Goal: Task Accomplishment & Management: Complete application form

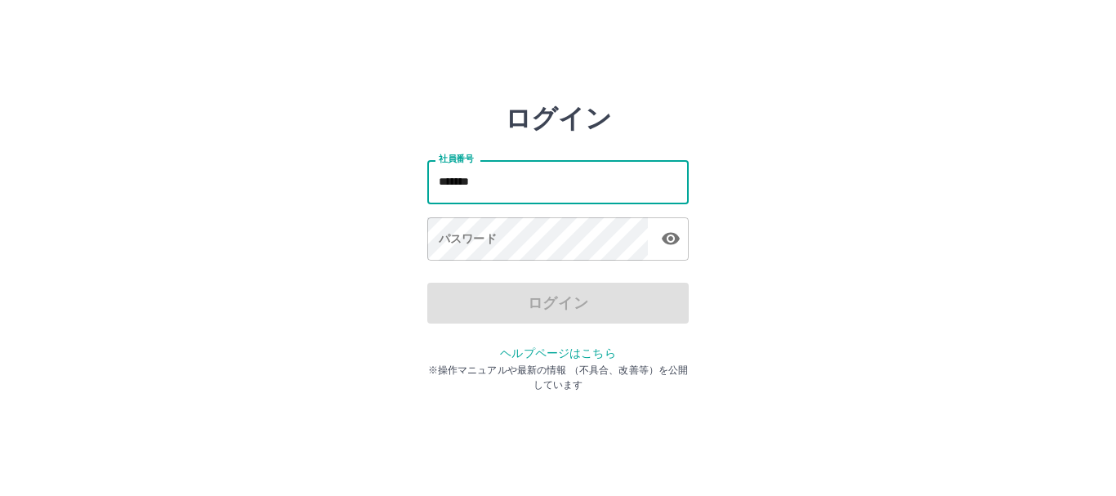
type input "*******"
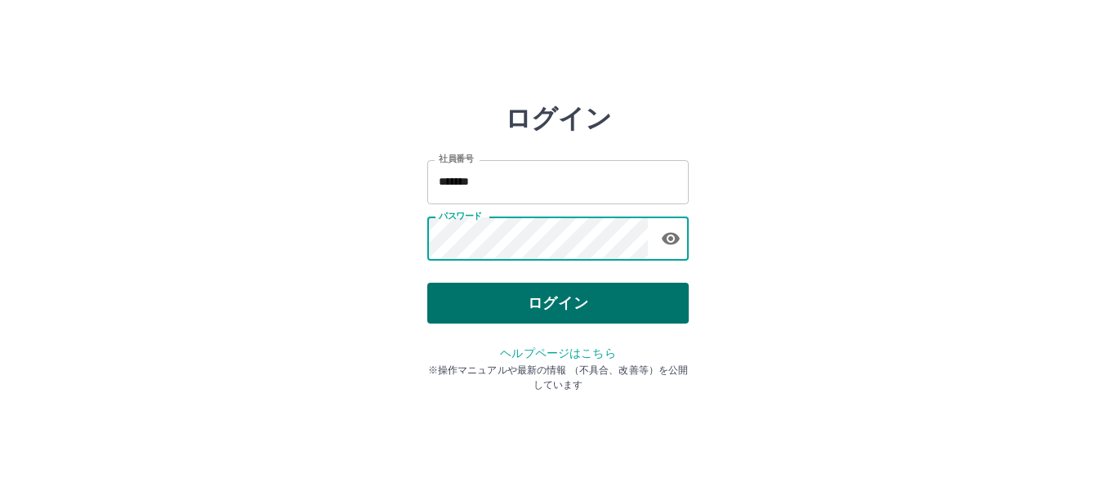
click at [577, 289] on button "ログイン" at bounding box center [557, 303] width 261 height 41
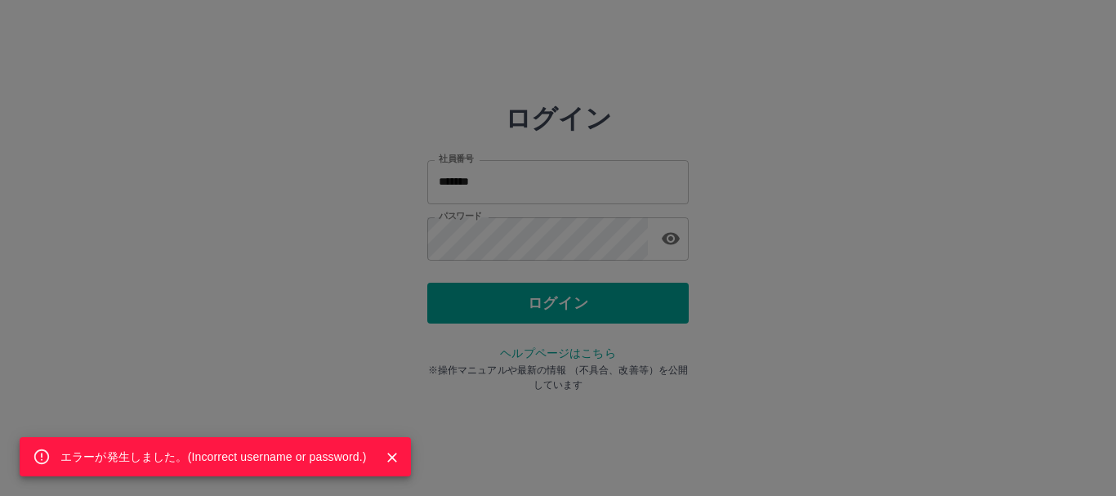
click at [555, 314] on div "エラーが発生しました。( Incorrect username or password. )" at bounding box center [558, 248] width 1116 height 496
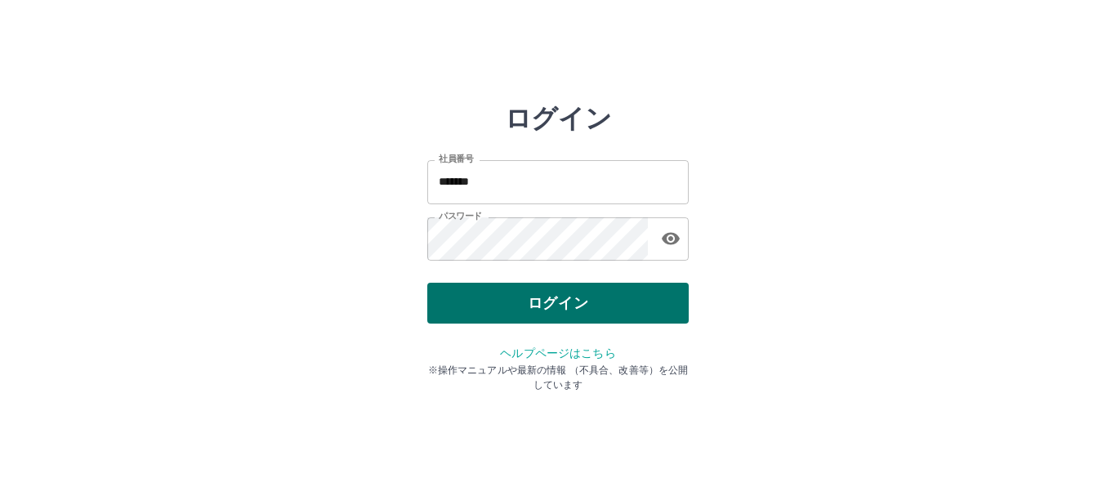
click at [521, 306] on button "ログイン" at bounding box center [557, 303] width 261 height 41
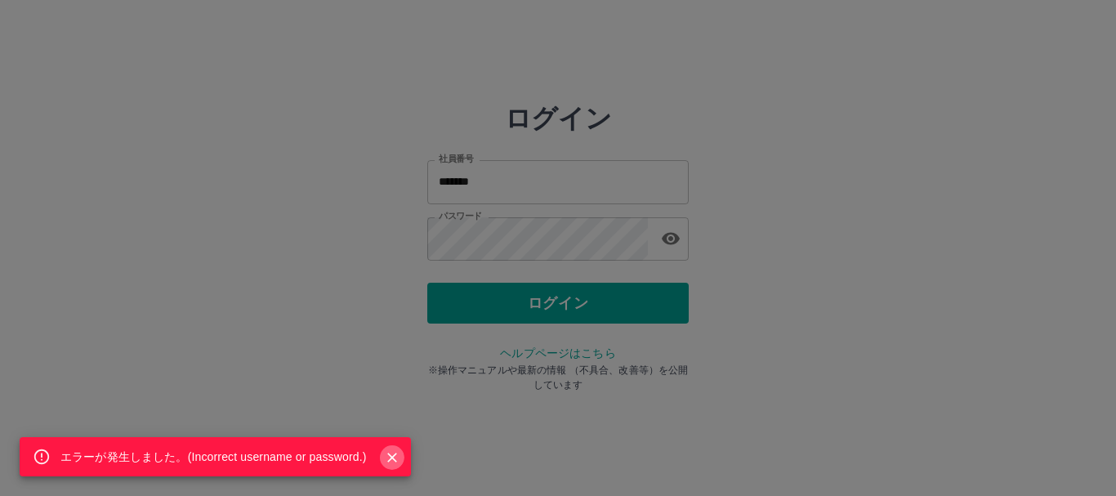
click at [395, 459] on icon "Close" at bounding box center [392, 457] width 16 height 16
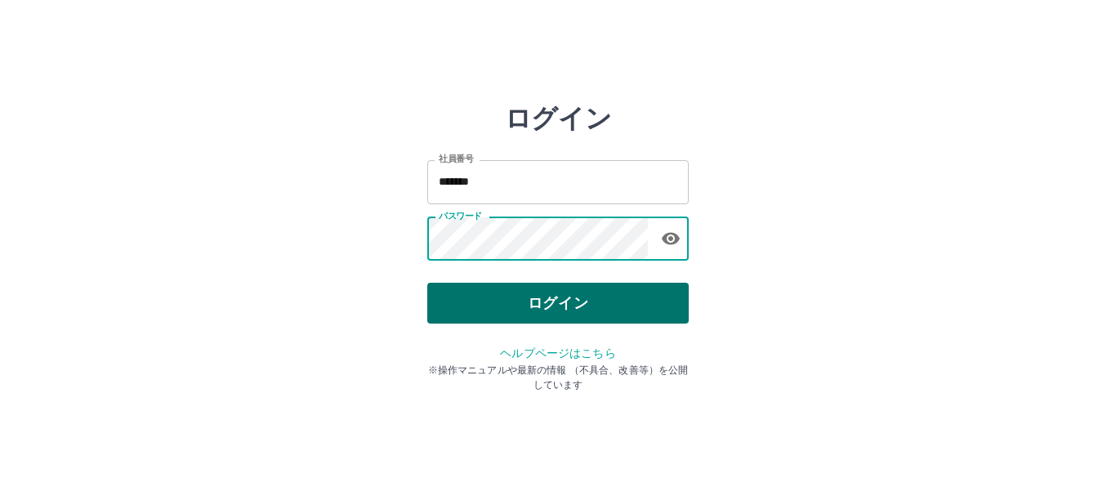
click at [502, 290] on button "ログイン" at bounding box center [557, 303] width 261 height 41
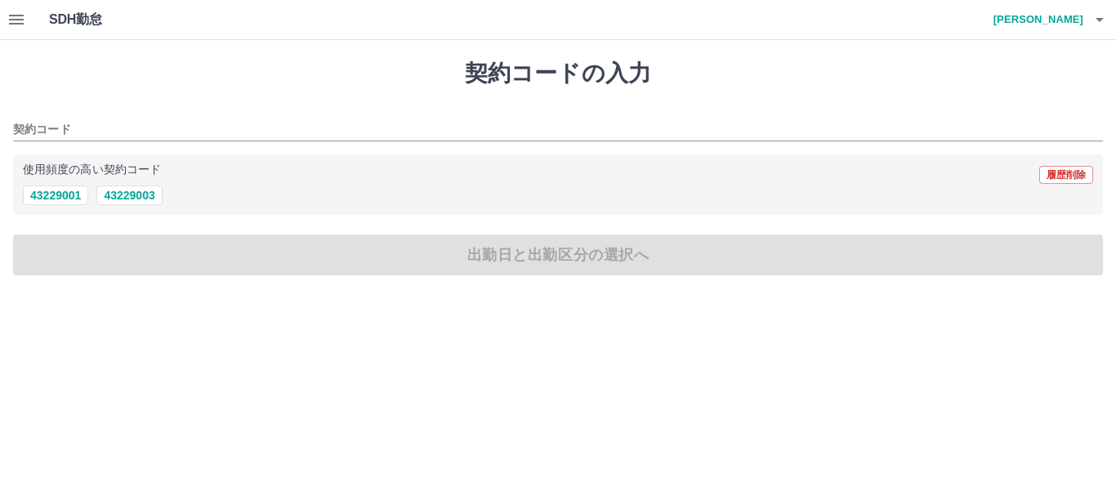
drag, startPoint x: 184, startPoint y: 140, endPoint x: 202, endPoint y: 147, distance: 19.4
click at [201, 147] on div "契約コード 使用頻度の高い契約コード 履歴削除 43229001 43229003" at bounding box center [558, 161] width 1090 height 109
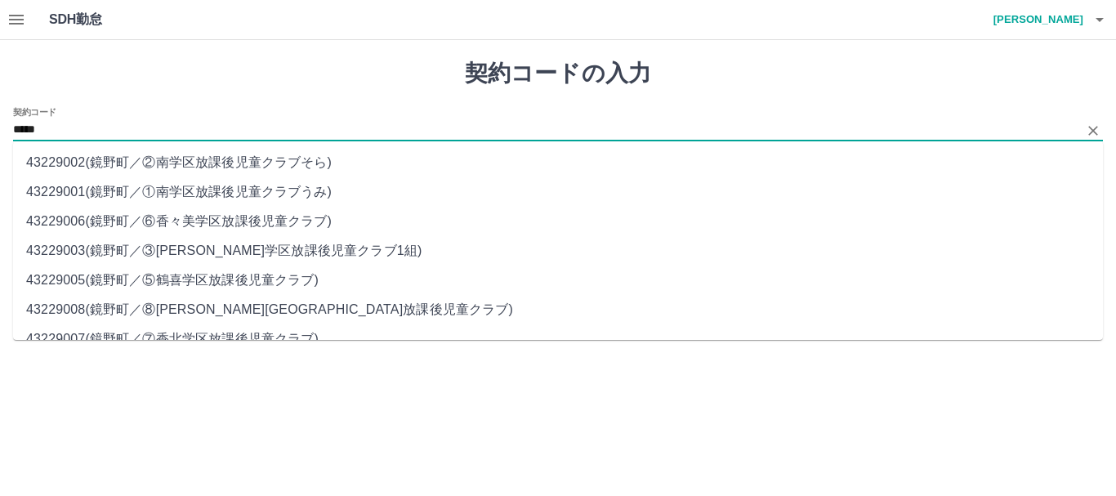
click at [105, 248] on li "43229003 ( 鏡野町 ／ ③[PERSON_NAME]学区放課後児童クラブ1組 )" at bounding box center [558, 250] width 1090 height 29
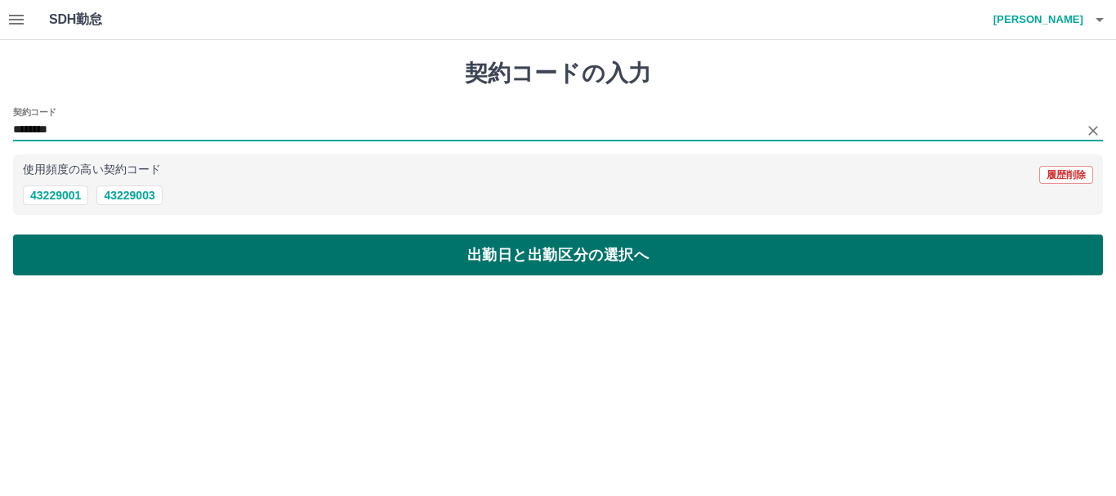
type input "********"
click at [137, 261] on button "出勤日と出勤区分の選択へ" at bounding box center [558, 254] width 1090 height 41
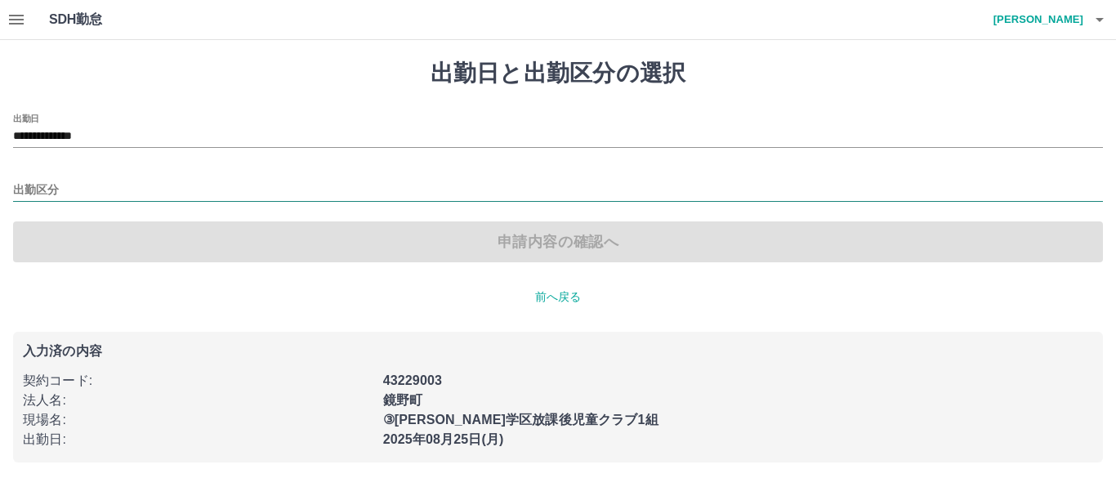
click at [28, 181] on input "出勤区分" at bounding box center [558, 191] width 1090 height 20
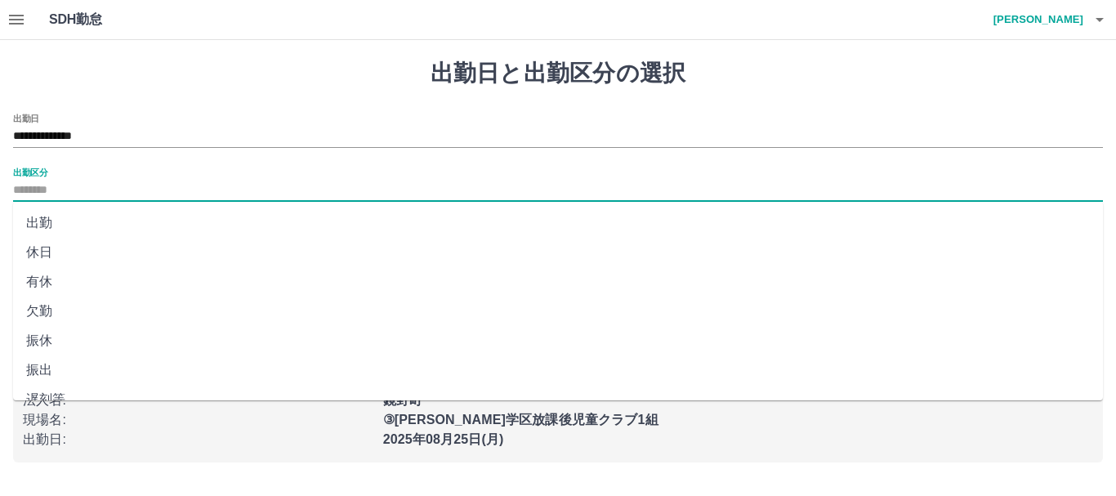
click at [38, 225] on li "出勤" at bounding box center [558, 222] width 1090 height 29
type input "**"
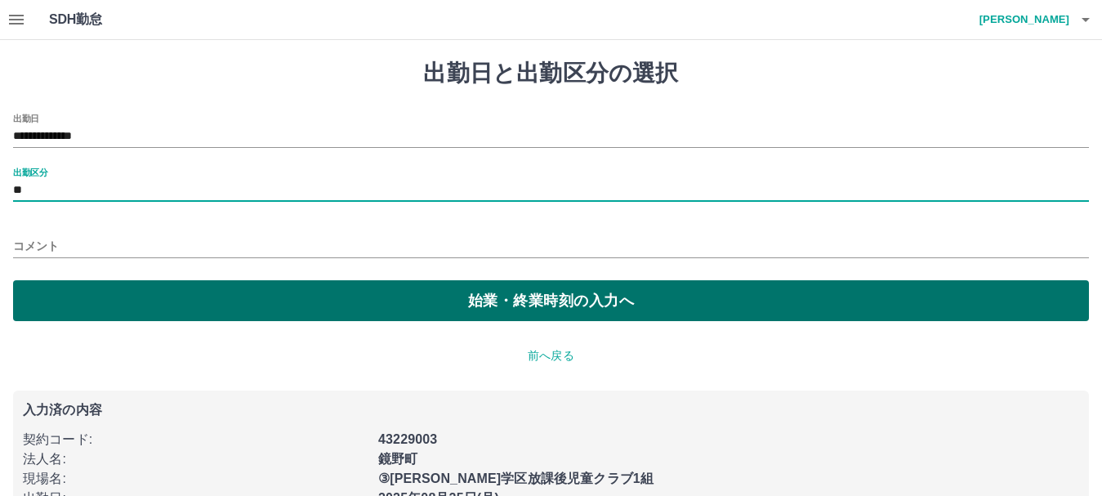
click at [84, 283] on button "始業・終業時刻の入力へ" at bounding box center [551, 300] width 1076 height 41
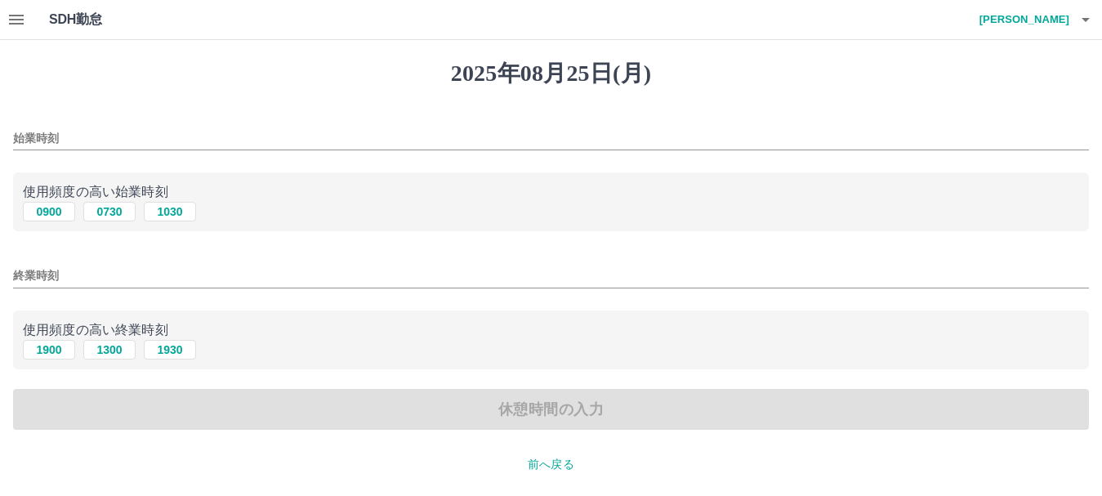
click at [76, 277] on input "終業時刻" at bounding box center [551, 276] width 1076 height 24
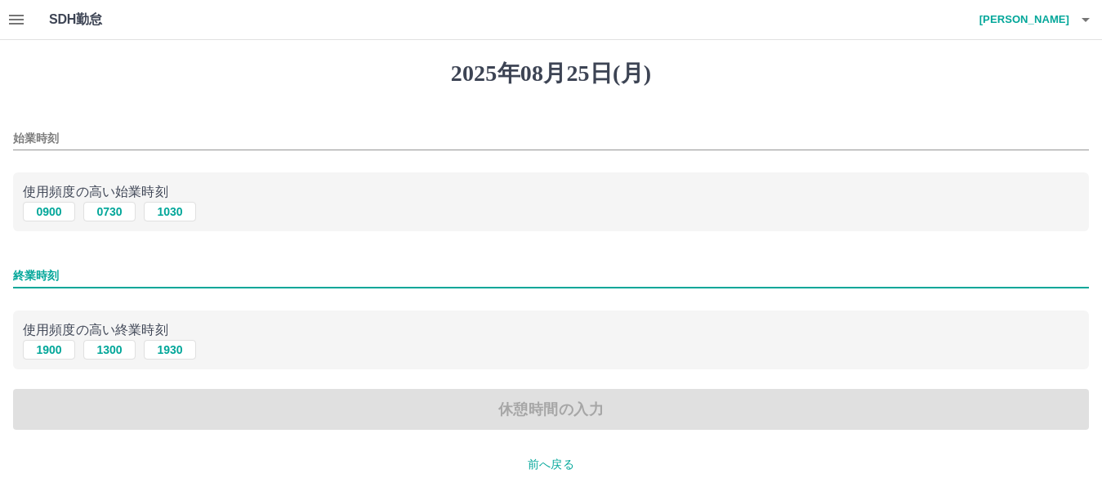
click at [33, 136] on input "始業時刻" at bounding box center [551, 139] width 1076 height 24
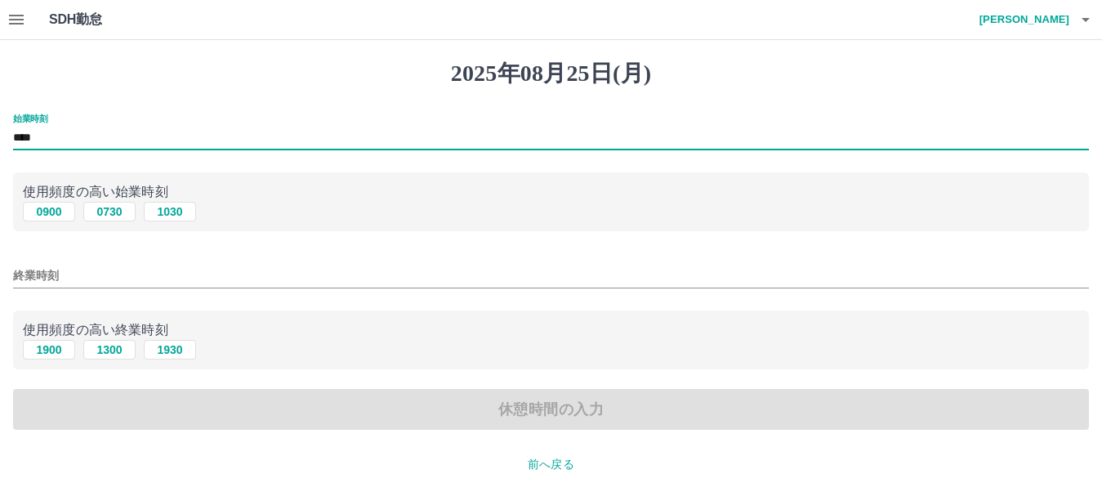
type input "****"
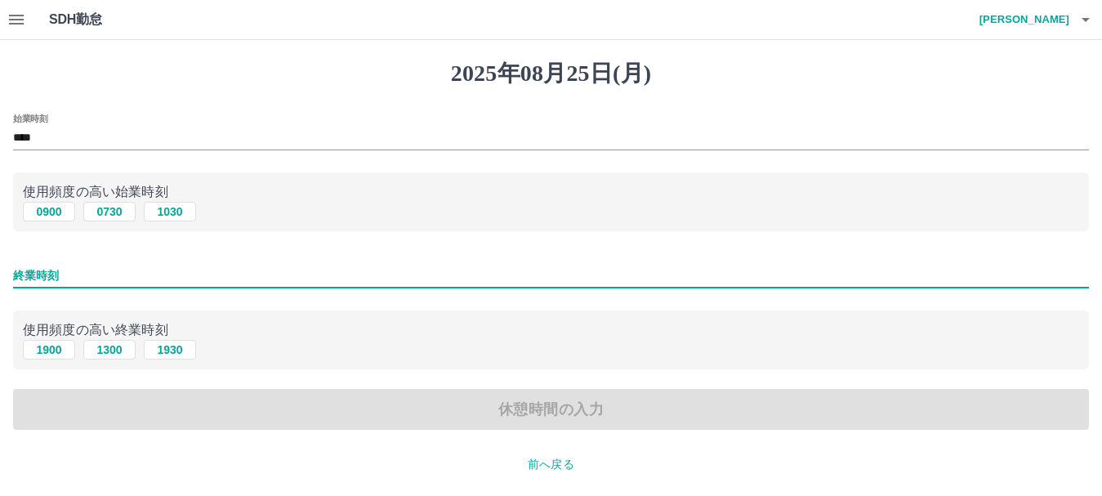
drag, startPoint x: 108, startPoint y: 267, endPoint x: 124, endPoint y: 267, distance: 16.3
click at [109, 267] on input "終業時刻" at bounding box center [551, 276] width 1076 height 24
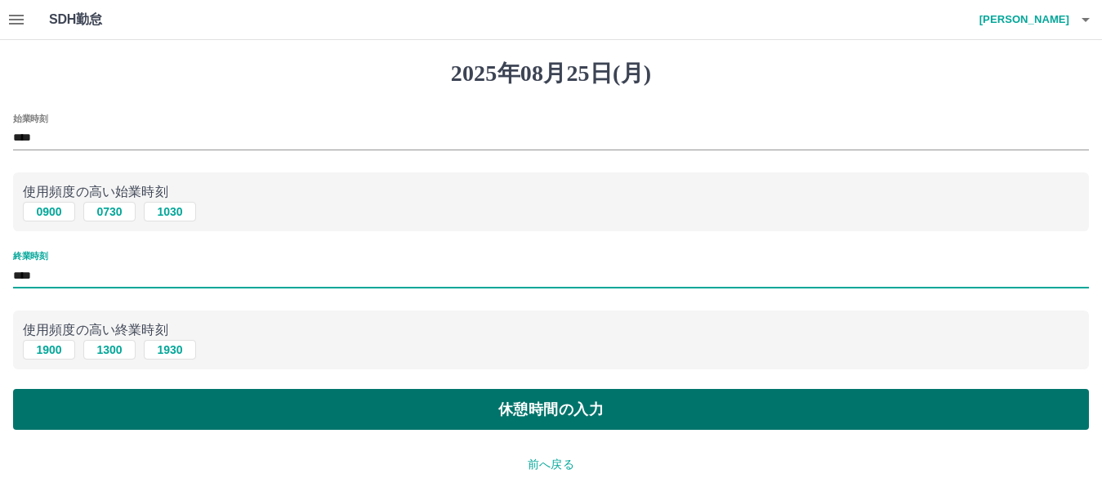
type input "****"
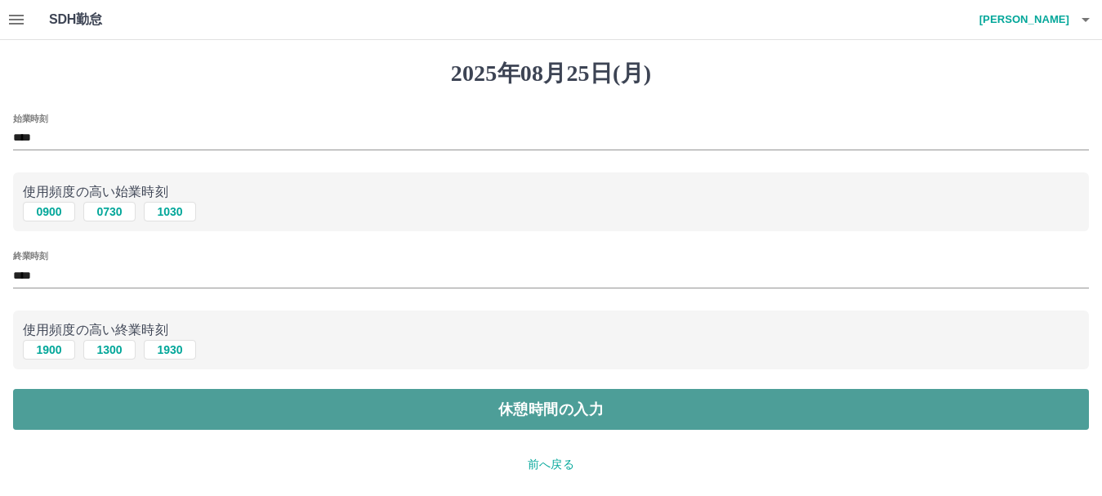
click at [207, 404] on button "休憩時間の入力" at bounding box center [551, 409] width 1076 height 41
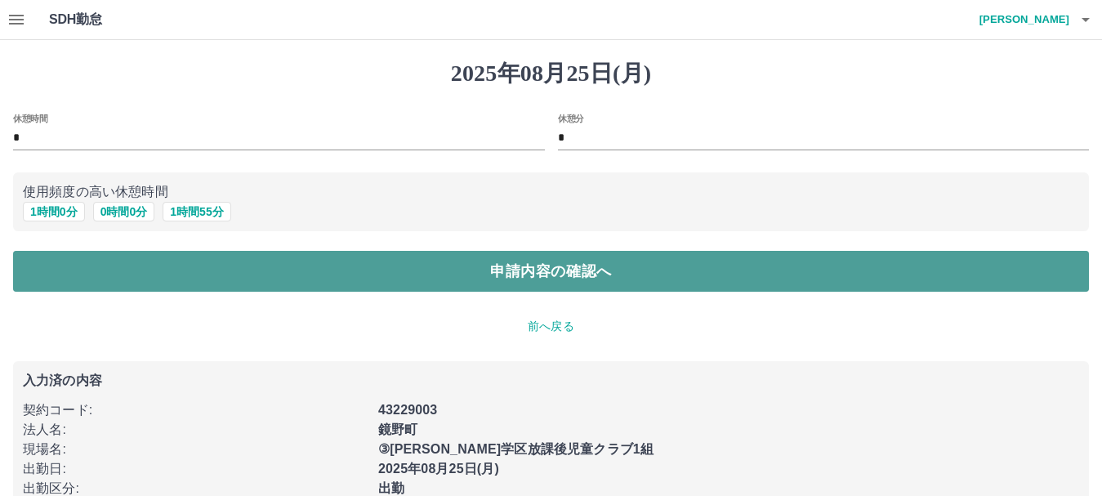
click at [200, 279] on button "申請内容の確認へ" at bounding box center [551, 271] width 1076 height 41
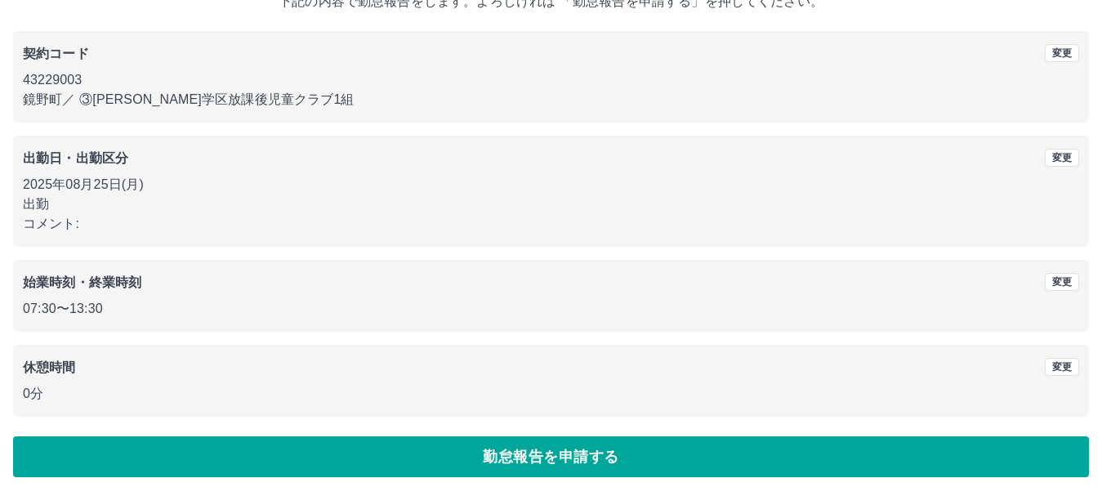
scroll to position [116, 0]
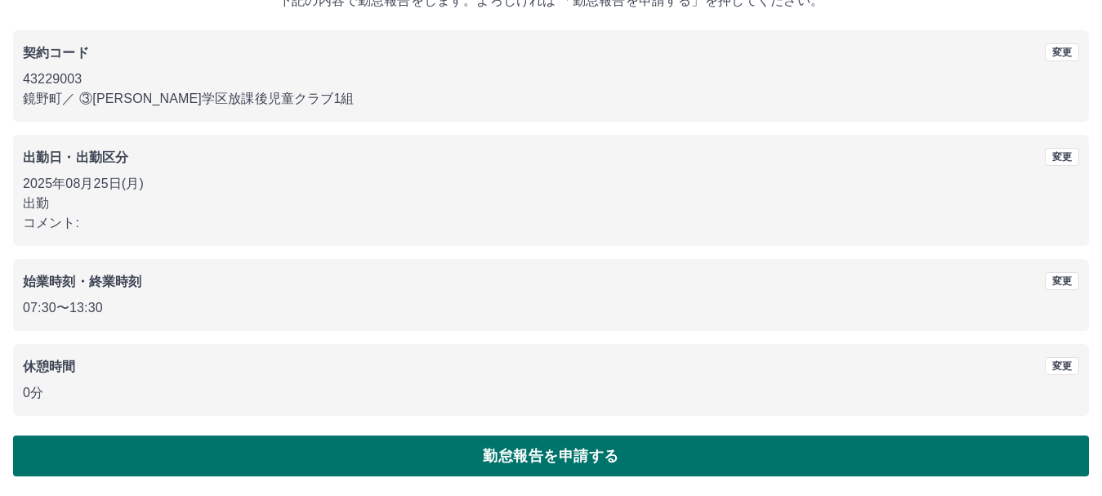
click at [544, 455] on button "勤怠報告を申請する" at bounding box center [551, 455] width 1076 height 41
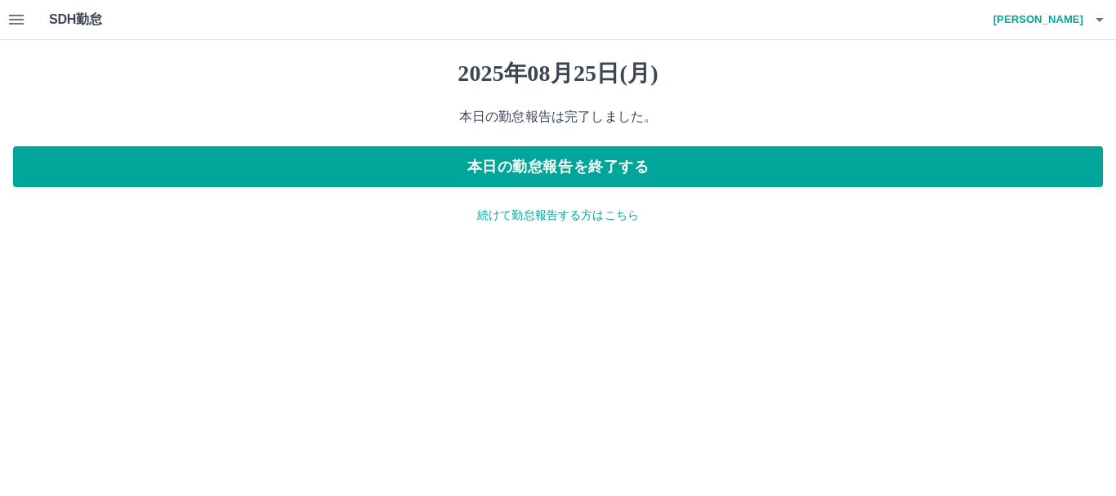
click at [1104, 15] on icon "button" at bounding box center [1100, 20] width 20 height 20
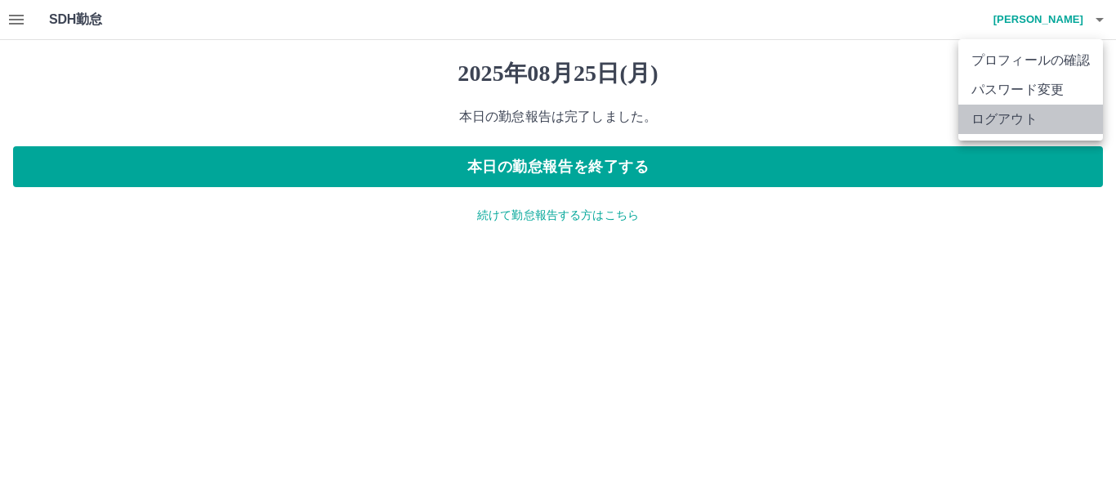
click at [1063, 126] on li "ログアウト" at bounding box center [1030, 119] width 145 height 29
